Goal: Task Accomplishment & Management: Use online tool/utility

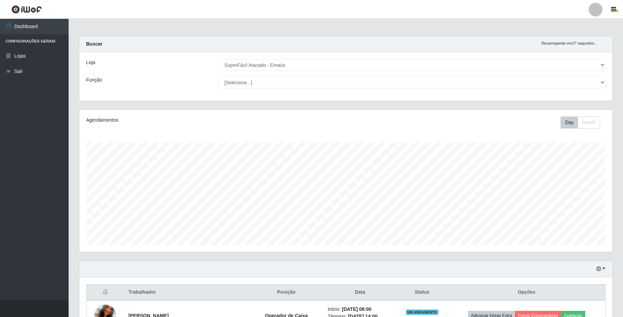
select select "407"
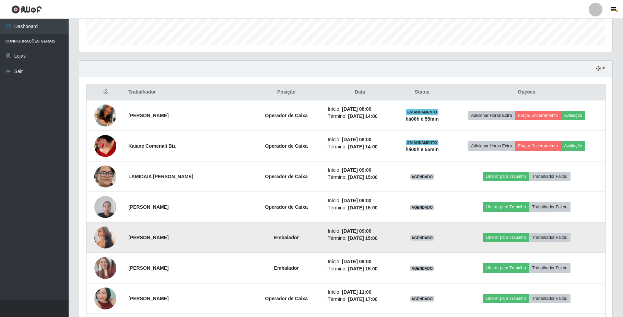
scroll to position [143, 533]
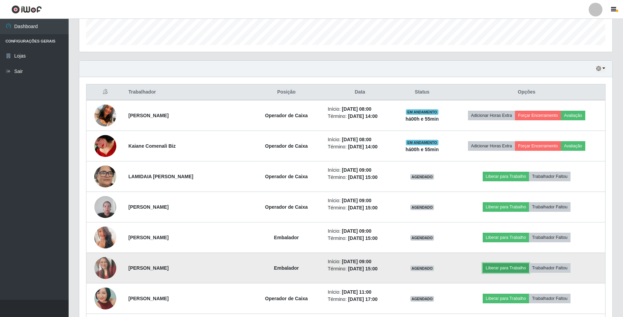
click at [505, 270] on button "Liberar para Trabalho" at bounding box center [506, 269] width 46 height 10
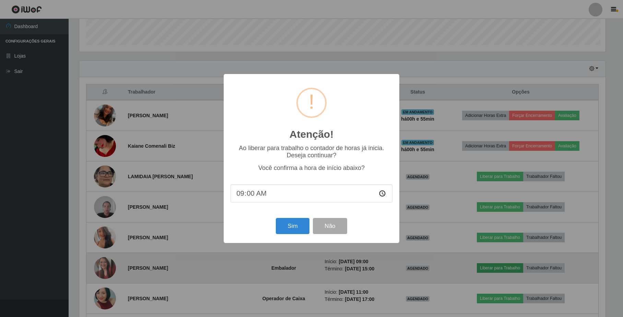
scroll to position [143, 528]
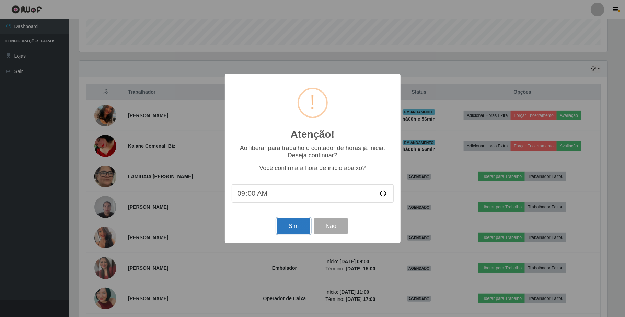
click at [291, 227] on button "Sim" at bounding box center [293, 226] width 33 height 16
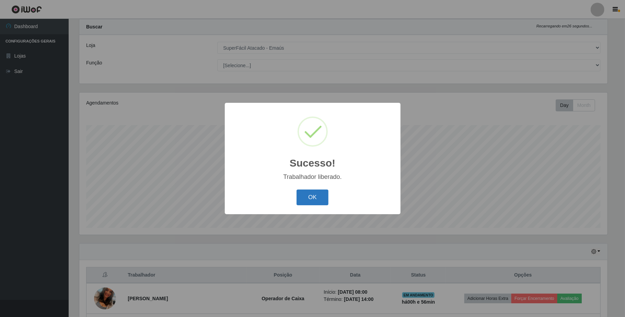
click at [306, 201] on button "OK" at bounding box center [312, 198] width 32 height 16
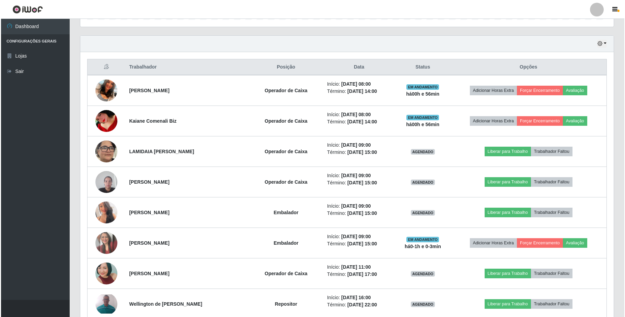
scroll to position [246, 0]
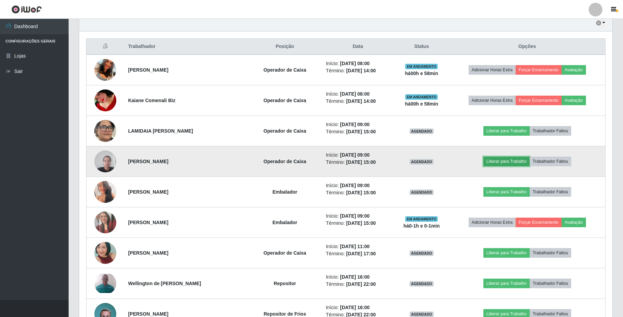
click at [495, 164] on button "Liberar para Trabalho" at bounding box center [506, 162] width 46 height 10
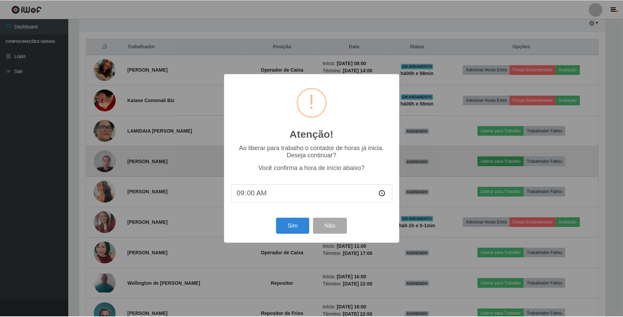
scroll to position [143, 528]
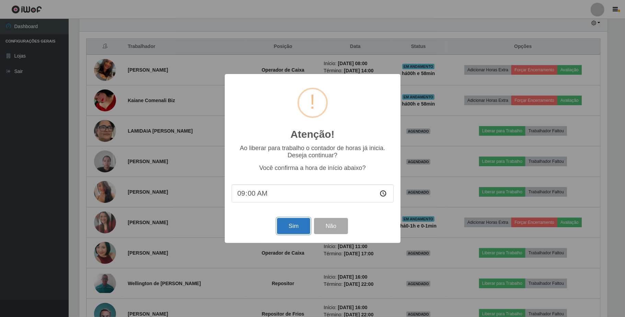
click at [299, 232] on button "Sim" at bounding box center [293, 226] width 33 height 16
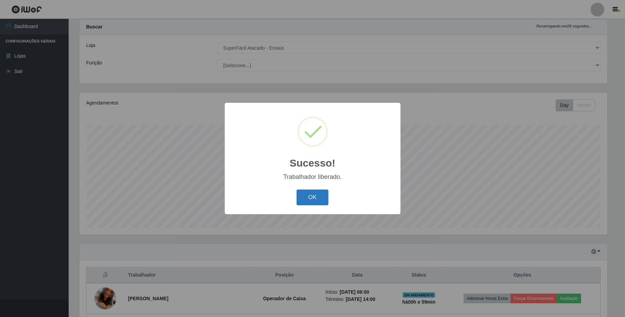
click at [309, 199] on button "OK" at bounding box center [312, 198] width 32 height 16
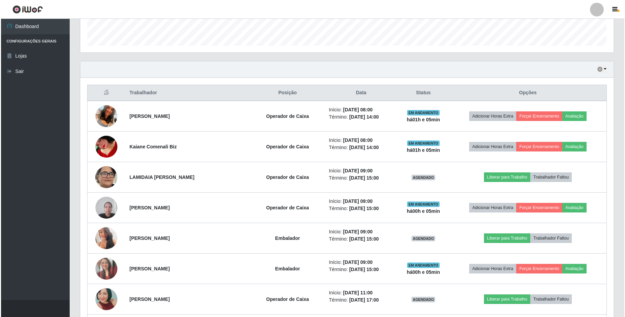
scroll to position [200, 0]
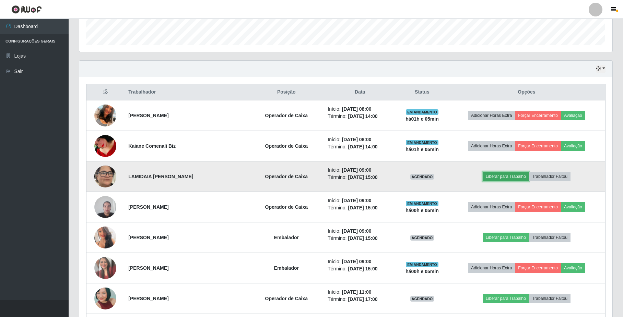
click at [497, 181] on button "Liberar para Trabalho" at bounding box center [506, 177] width 46 height 10
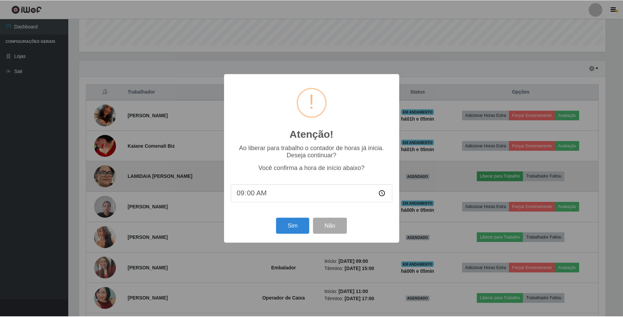
scroll to position [143, 528]
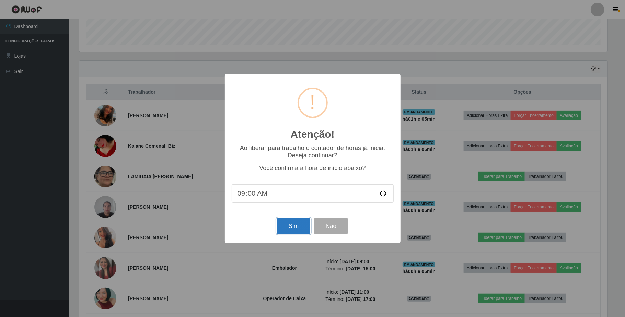
click at [301, 227] on button "Sim" at bounding box center [293, 226] width 33 height 16
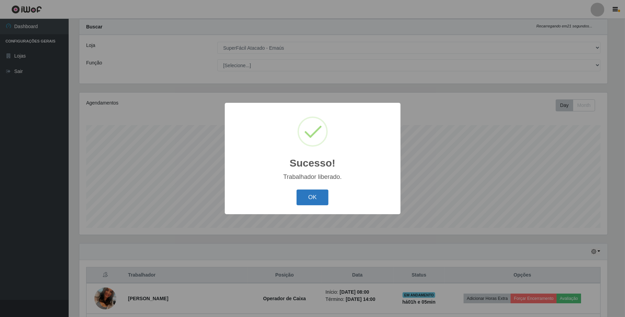
drag, startPoint x: 312, startPoint y: 196, endPoint x: 311, endPoint y: 192, distance: 3.7
click at [312, 196] on button "OK" at bounding box center [312, 198] width 32 height 16
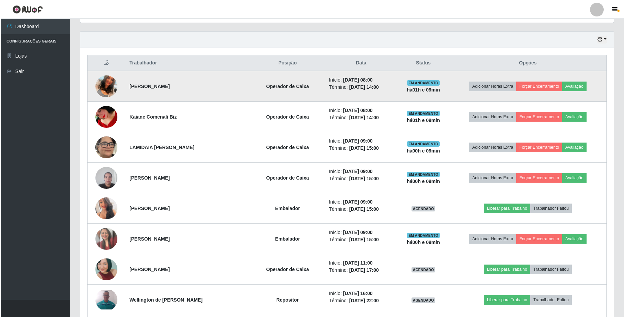
scroll to position [246, 0]
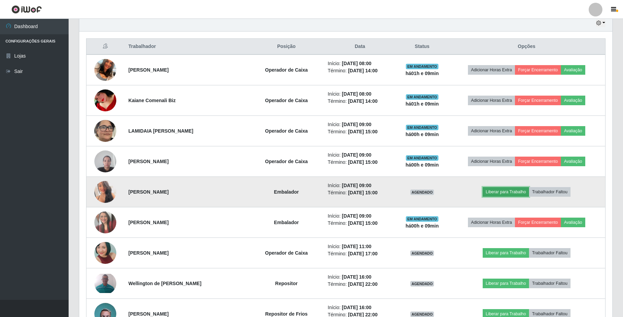
click at [489, 192] on button "Liberar para Trabalho" at bounding box center [506, 192] width 46 height 10
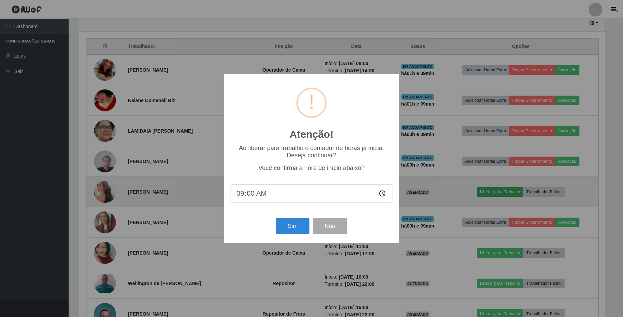
scroll to position [143, 528]
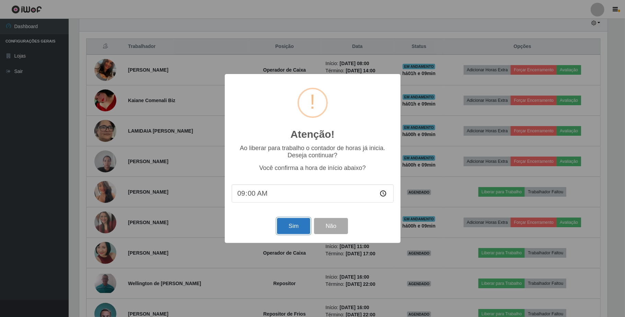
click at [299, 225] on button "Sim" at bounding box center [293, 226] width 33 height 16
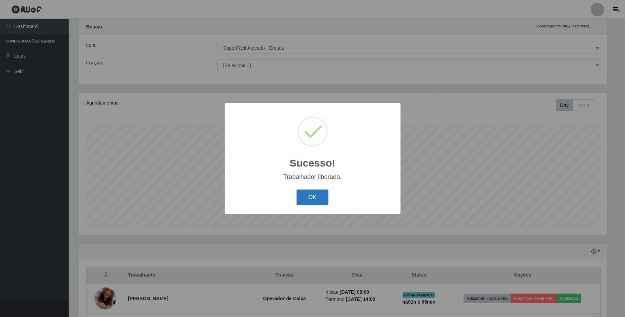
click at [305, 203] on button "OK" at bounding box center [312, 198] width 32 height 16
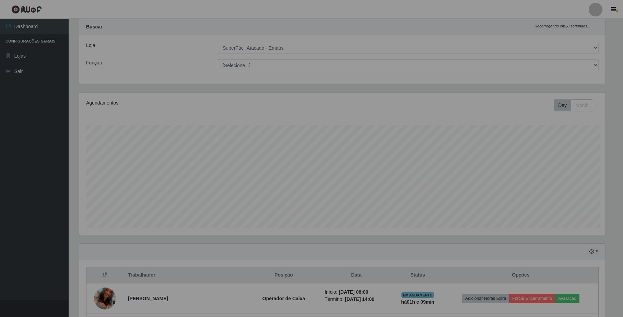
scroll to position [143, 533]
